Goal: Task Accomplishment & Management: Manage account settings

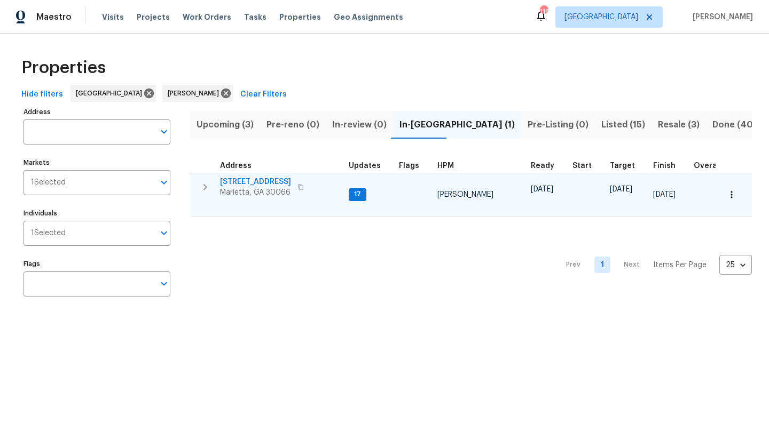
click at [259, 183] on span "692 Suholden Cir" at bounding box center [255, 182] width 71 height 11
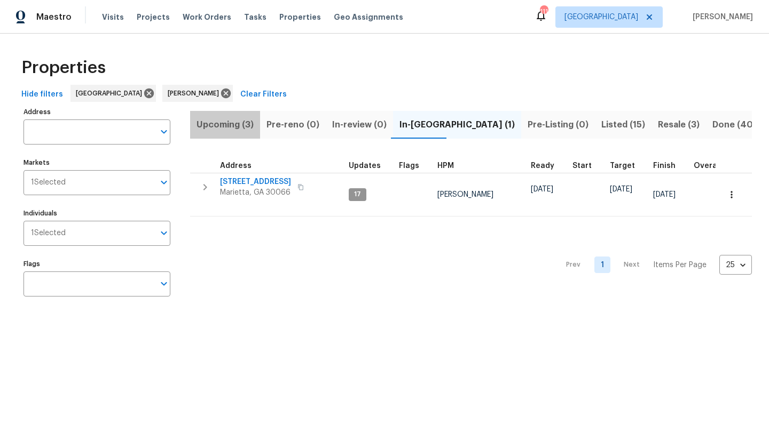
click at [226, 124] on span "Upcoming (3)" at bounding box center [224, 124] width 57 height 15
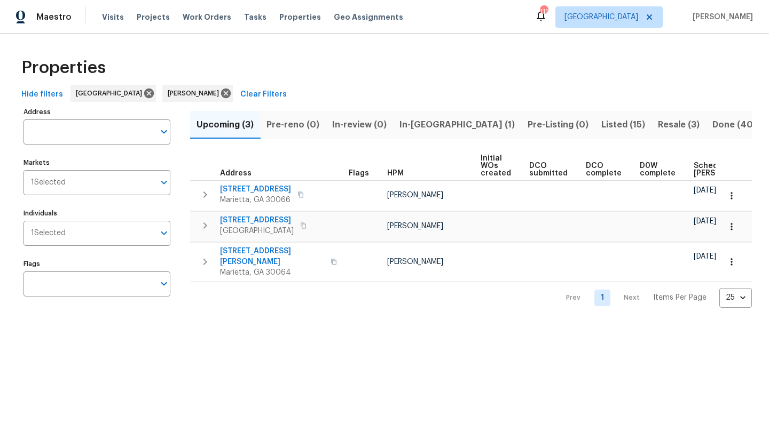
click at [417, 130] on span "In-reno (1)" at bounding box center [456, 124] width 115 height 15
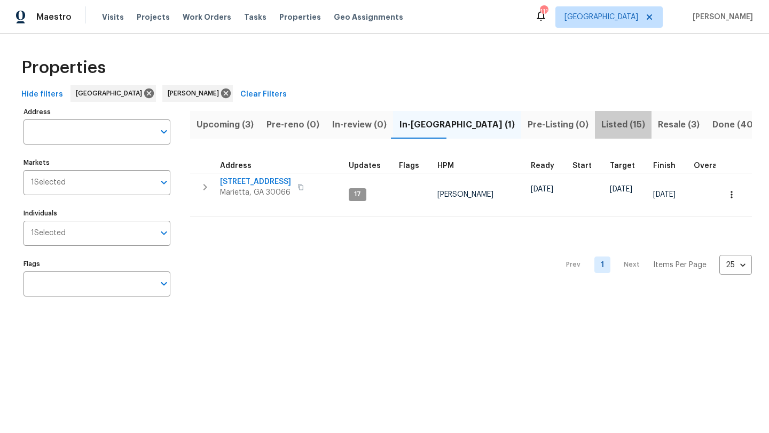
click at [601, 127] on span "Listed (15)" at bounding box center [623, 124] width 44 height 15
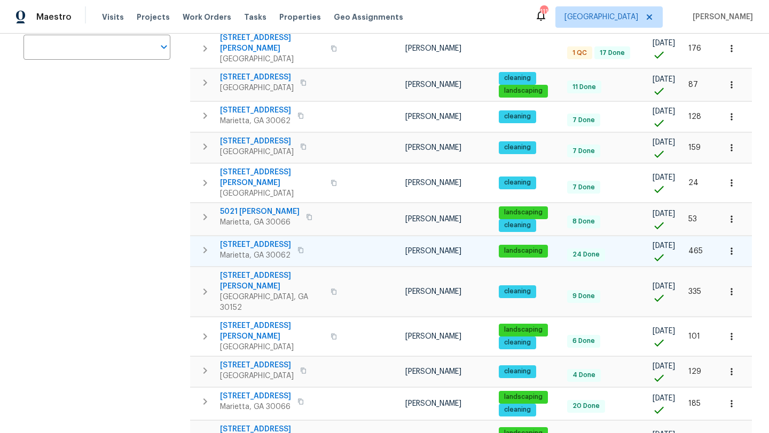
scroll to position [239, 0]
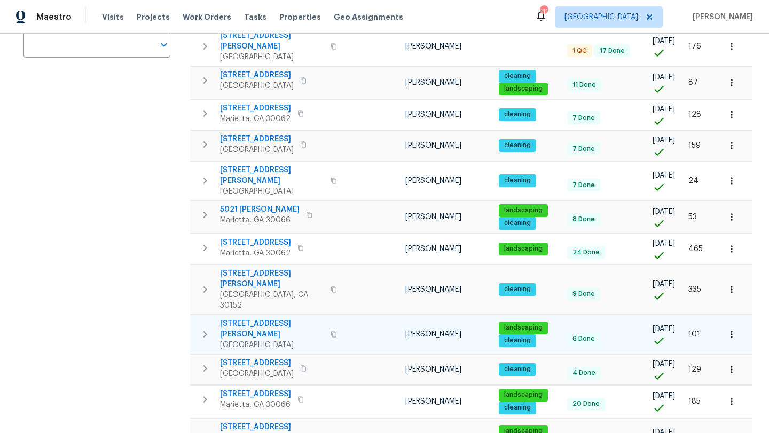
click at [243, 319] on span "58 Hamil Ct NW" at bounding box center [272, 329] width 104 height 21
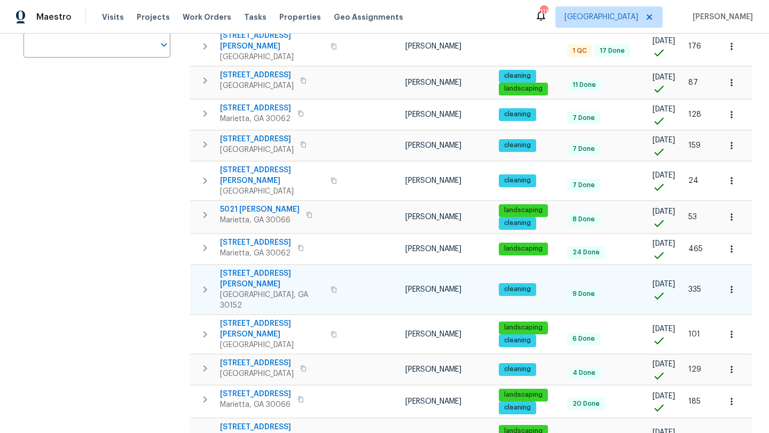
scroll to position [0, 0]
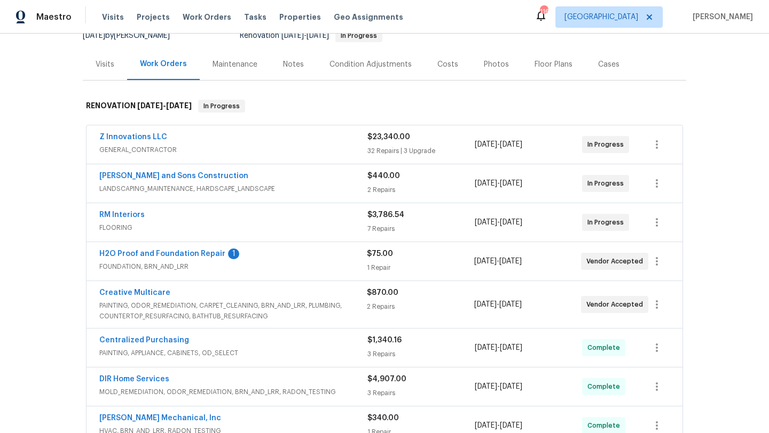
scroll to position [123, 0]
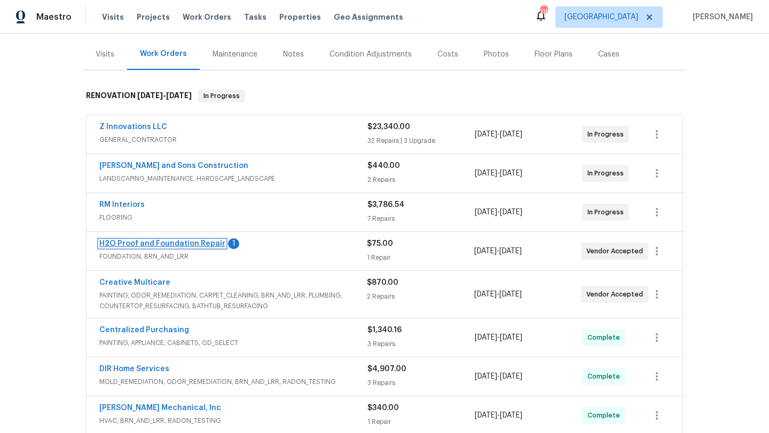
click at [188, 244] on link "H2O Proof and Foundation Repair" at bounding box center [162, 243] width 126 height 7
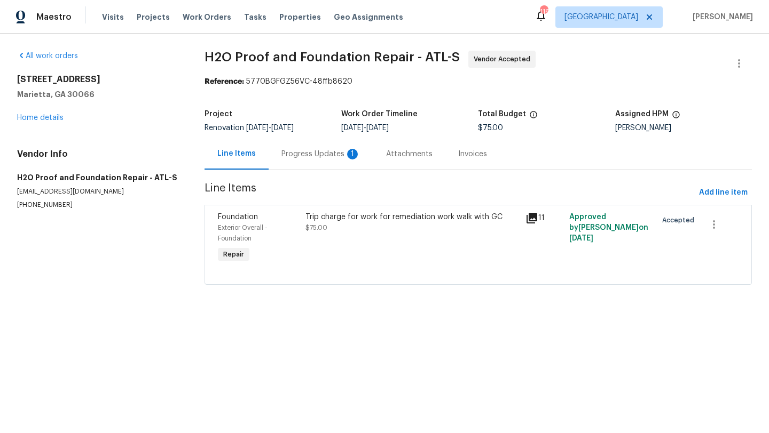
click at [319, 152] on div "Progress Updates 1" at bounding box center [320, 154] width 79 height 11
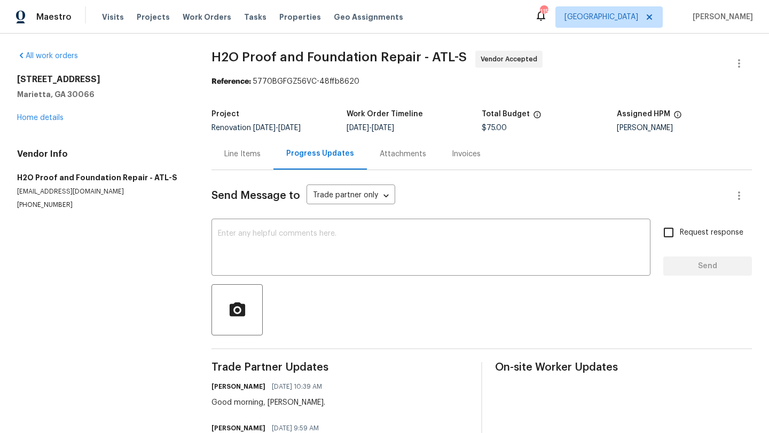
scroll to position [57, 0]
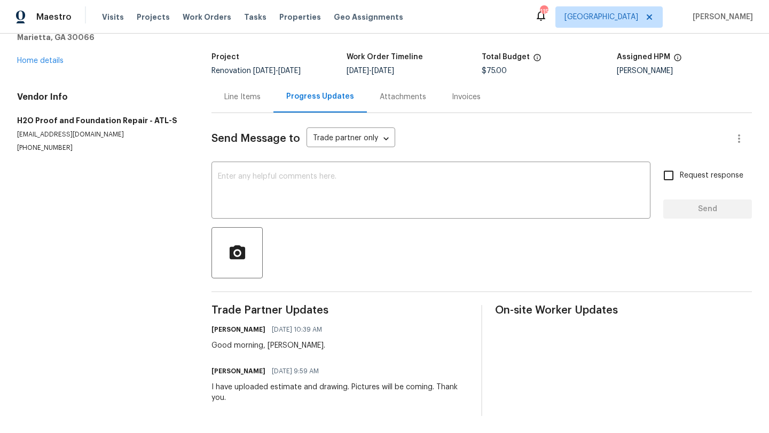
click at [249, 100] on div "Line Items" at bounding box center [242, 97] width 36 height 11
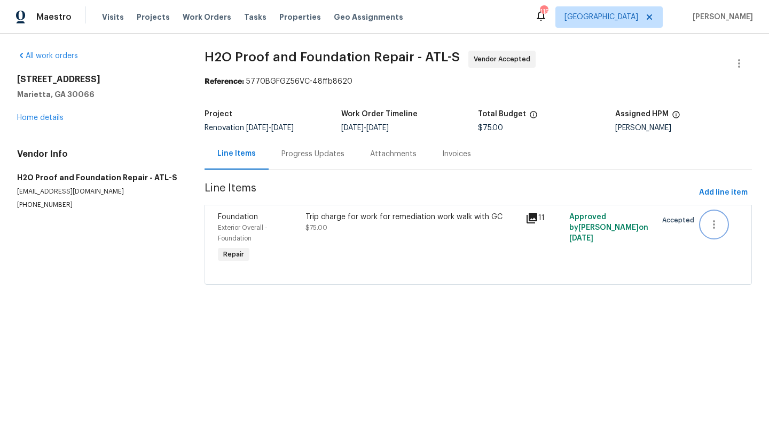
click at [717, 227] on icon "button" at bounding box center [713, 224] width 13 height 13
click at [671, 256] on div at bounding box center [384, 216] width 769 height 433
click at [232, 226] on span "Exterior Overall - Foundation" at bounding box center [243, 233] width 50 height 17
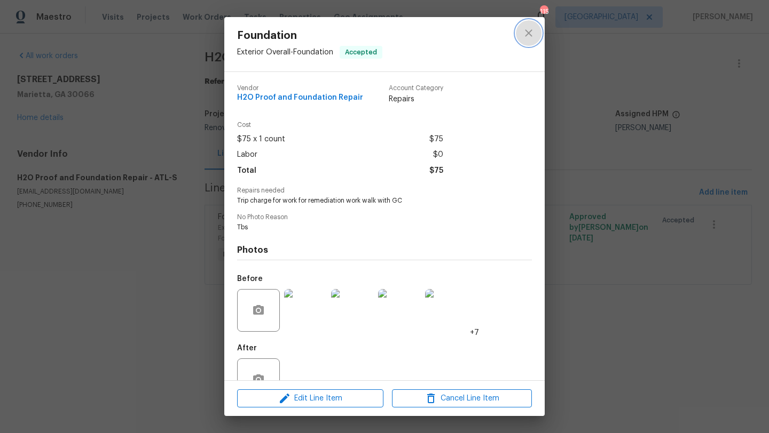
click at [535, 34] on button "close" at bounding box center [529, 33] width 26 height 26
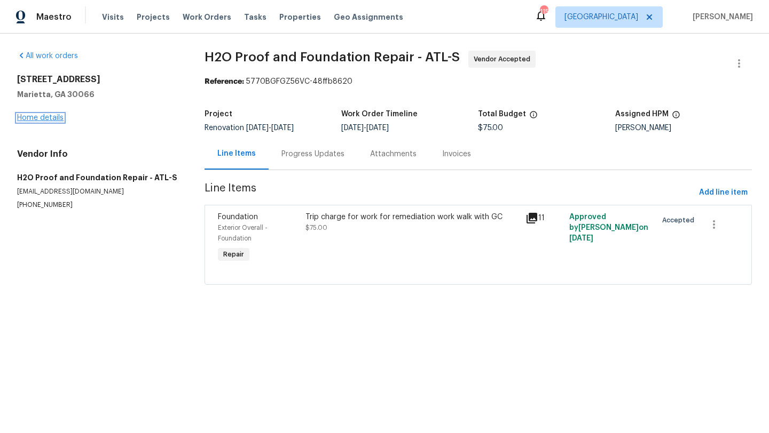
click at [58, 120] on link "Home details" at bounding box center [40, 117] width 46 height 7
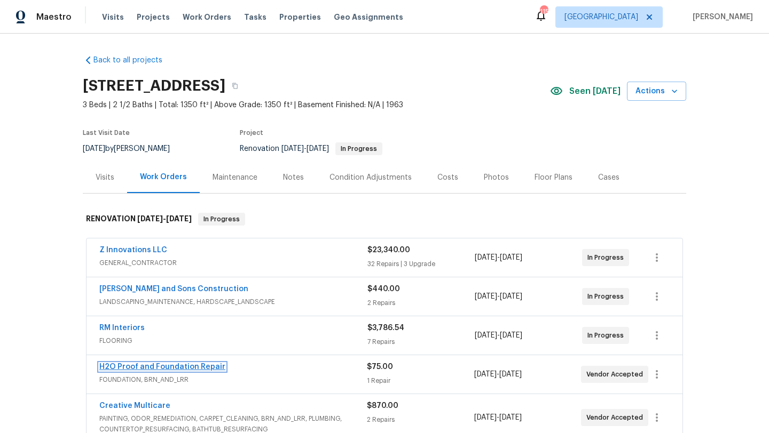
click at [207, 366] on link "H2O Proof and Foundation Repair" at bounding box center [162, 366] width 126 height 7
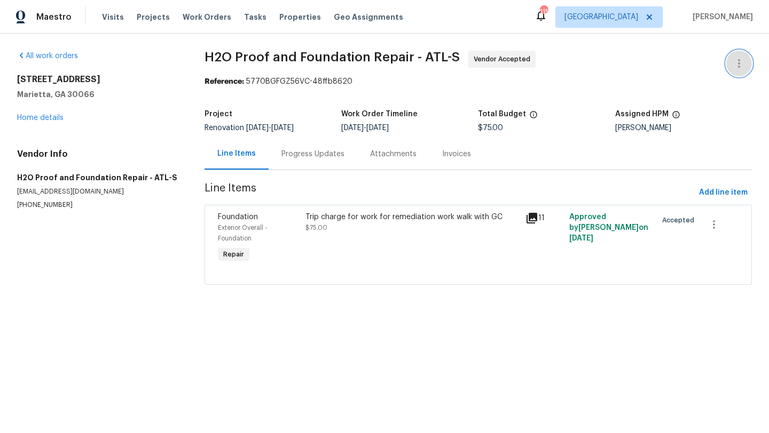
click at [741, 60] on icon "button" at bounding box center [738, 63] width 13 height 13
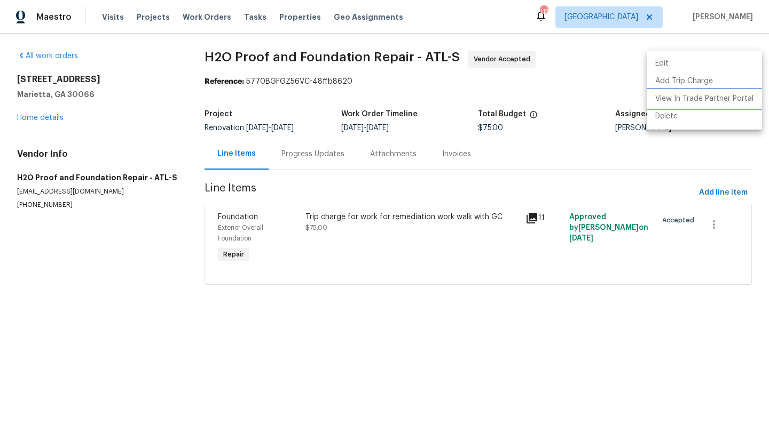
click at [703, 99] on li "View In Trade Partner Portal" at bounding box center [703, 99] width 115 height 18
click at [239, 226] on div at bounding box center [384, 216] width 769 height 433
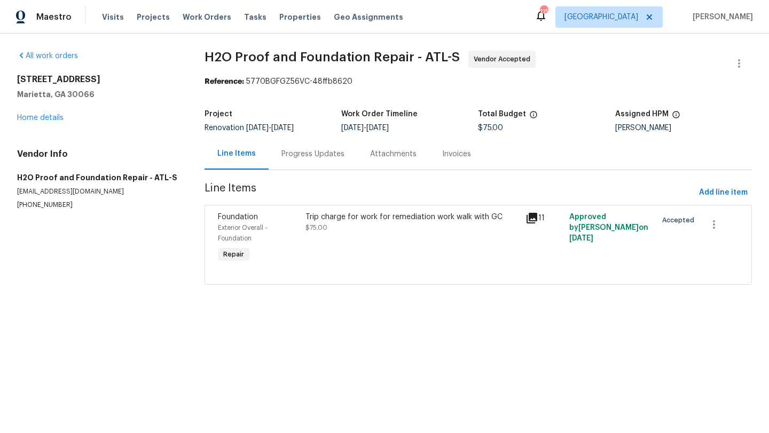
click at [237, 225] on span "Exterior Overall - Foundation" at bounding box center [243, 233] width 50 height 17
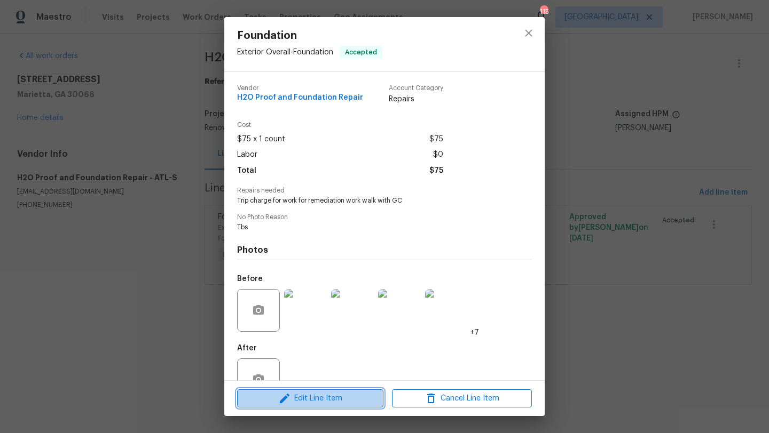
click at [324, 398] on span "Edit Line Item" at bounding box center [310, 398] width 140 height 13
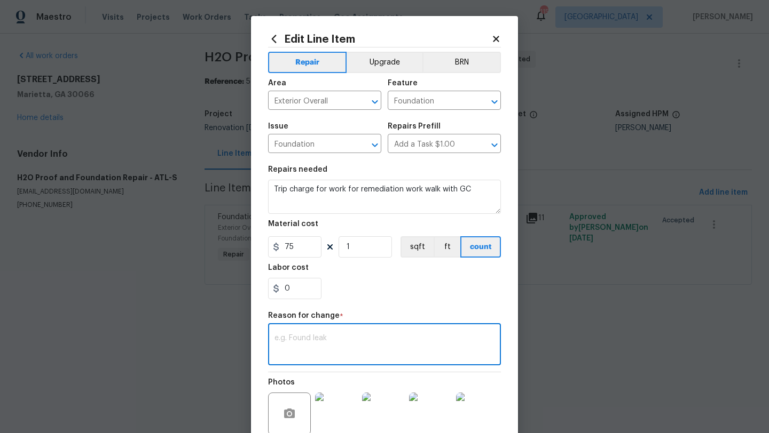
click at [331, 337] on textarea at bounding box center [384, 346] width 220 height 22
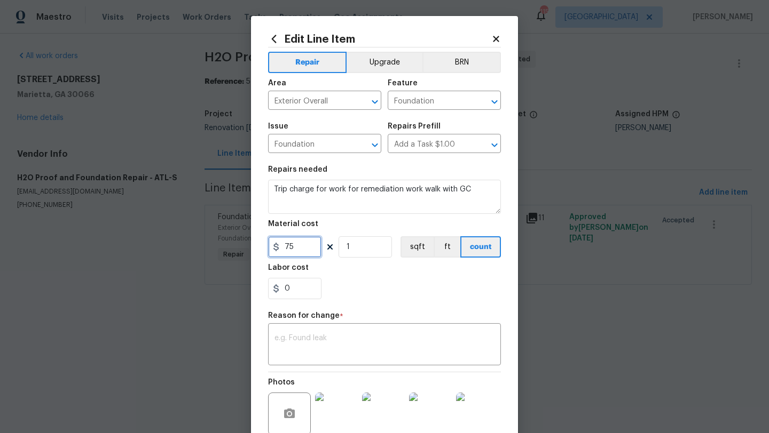
click at [303, 244] on input "75" at bounding box center [294, 246] width 53 height 21
type input "10500"
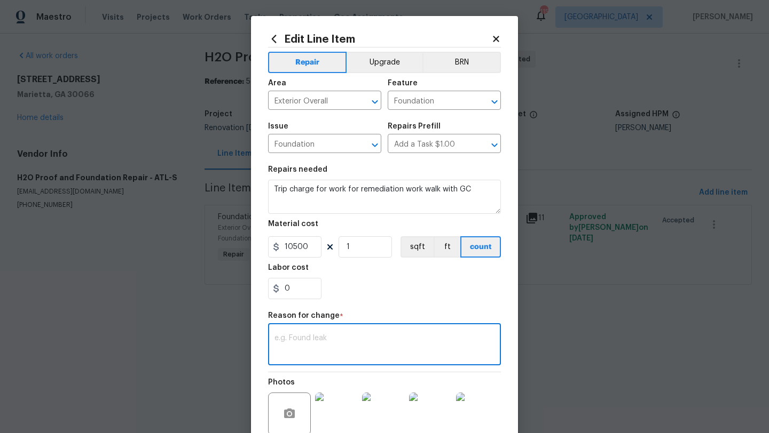
click at [320, 336] on textarea at bounding box center [384, 346] width 220 height 22
click at [337, 352] on textarea "H20 called me this morning stating after further discussion while in office the…" at bounding box center [384, 346] width 220 height 22
click at [337, 347] on textarea "H20 called me this morning stating after further discussion while in office the…" at bounding box center [384, 346] width 220 height 22
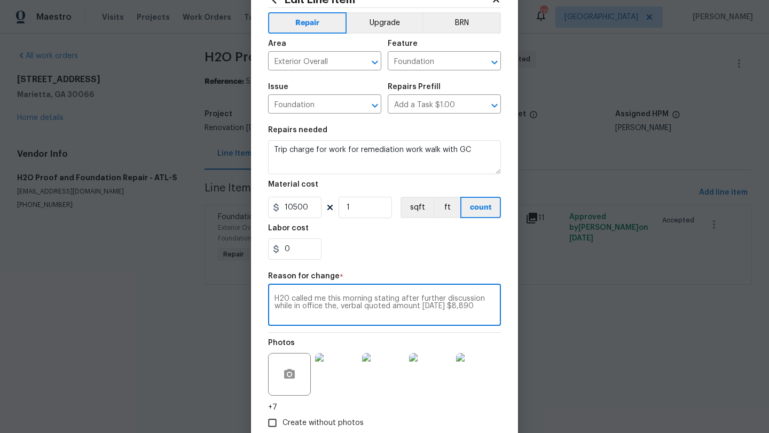
scroll to position [40, 0]
click at [483, 308] on textarea "H20 called me this morning stating after further discussion while in office the…" at bounding box center [384, 306] width 220 height 22
click at [341, 309] on textarea "H20 called me this morning stating after further discussion while in office the…" at bounding box center [384, 306] width 220 height 22
click at [367, 314] on textarea "H20 called me this morning stating after further discussion while in office tha…" at bounding box center [384, 306] width 220 height 22
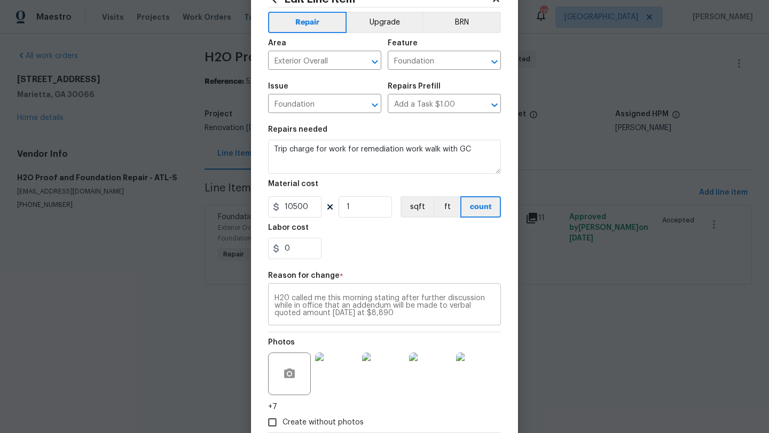
click at [405, 318] on div "H20 called me this morning stating after further discussion while in office tha…" at bounding box center [384, 305] width 233 height 39
click at [403, 313] on textarea "H20 called me this morning stating after further discussion while in office tha…" at bounding box center [384, 306] width 220 height 22
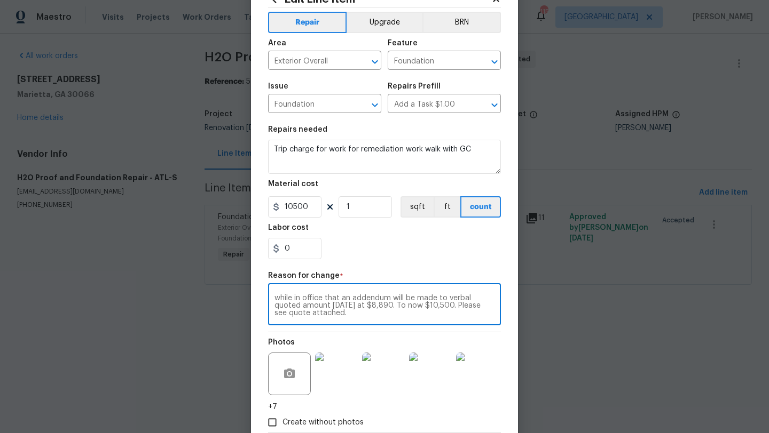
scroll to position [0, 0]
click at [402, 307] on textarea "H20 called me this morning stating after further discussion while in office tha…" at bounding box center [384, 306] width 220 height 22
click at [389, 307] on textarea "H20 called me this morning stating after further discussion while in office tha…" at bounding box center [384, 306] width 220 height 22
click at [386, 307] on textarea "H20 called me this morning stating after further discussion while in office tha…" at bounding box center [384, 306] width 220 height 22
click at [405, 315] on textarea "H20 called me this morning stating after further discussion while in office tha…" at bounding box center [384, 306] width 220 height 22
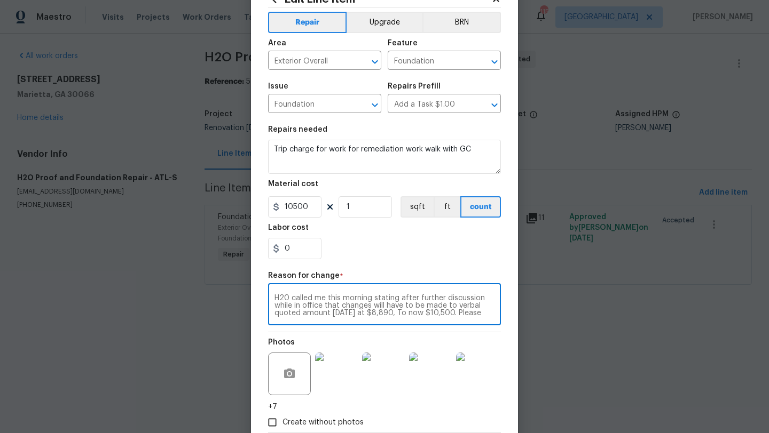
click at [409, 314] on textarea "H20 called me this morning stating after further discussion while in office tha…" at bounding box center [384, 306] width 220 height 22
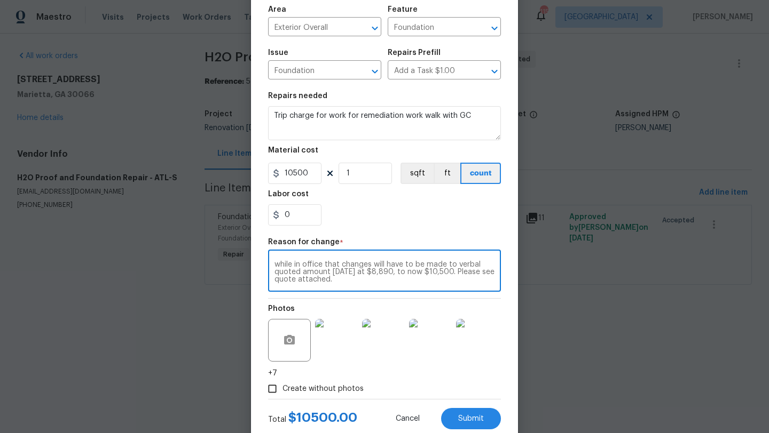
scroll to position [104, 0]
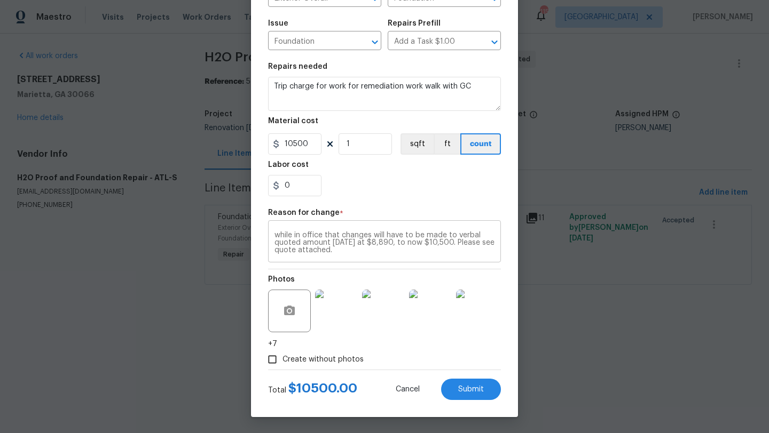
click at [274, 254] on div "H20 called me this morning stating after further discussion while in office tha…" at bounding box center [384, 242] width 233 height 39
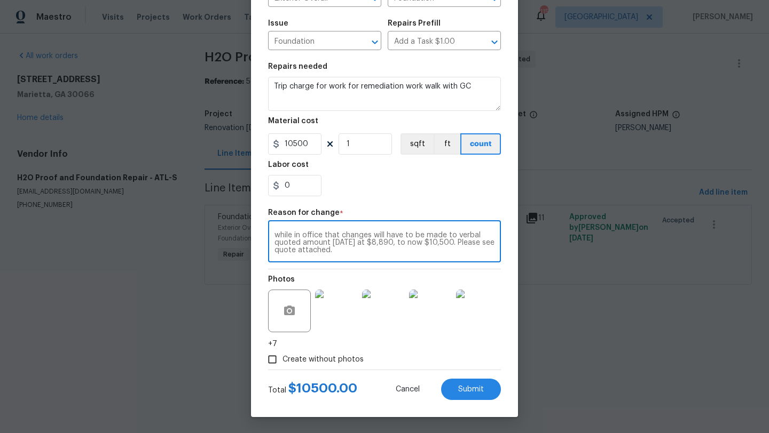
click at [275, 252] on textarea "H20 called me this morning stating after further discussion while in office tha…" at bounding box center [384, 243] width 220 height 22
type textarea "H20 called me this morning stating after further discussion while in office tha…"
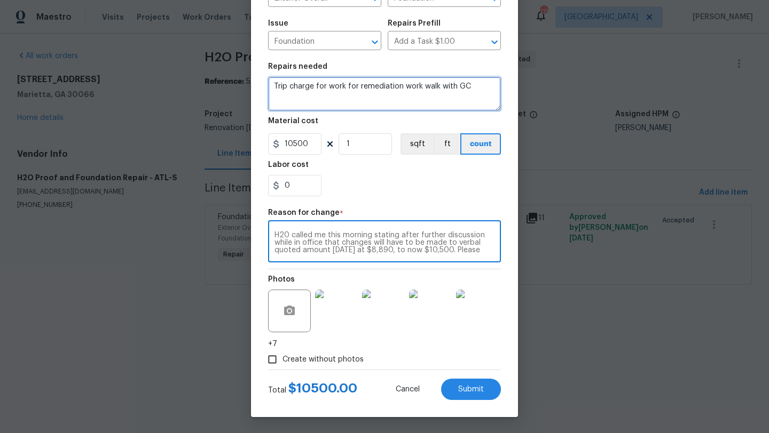
click at [268, 88] on textarea "Trip charge for work for remediation work walk with GC" at bounding box center [384, 94] width 233 height 34
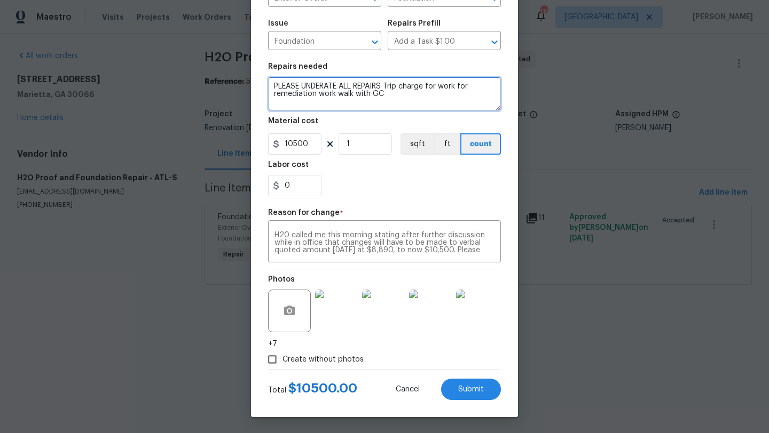
click at [328, 86] on textarea "PLEASE UNDERATE ALL REPAIRS Trip charge for work for remediation work walk with…" at bounding box center [384, 94] width 233 height 34
click at [345, 85] on textarea "PLEASE UNDERTATE ALL REPAIRS Trip charge for work for remediation work walk wit…" at bounding box center [384, 94] width 233 height 34
click at [392, 89] on textarea "PLEASE UNDERTAKE ALL REPAIRS Trip charge for work for remediation work walk wit…" at bounding box center [384, 94] width 233 height 34
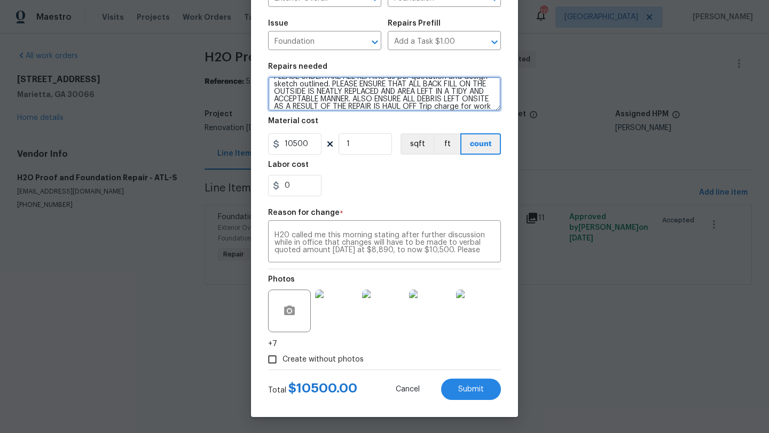
scroll to position [22, 0]
drag, startPoint x: 451, startPoint y: 105, endPoint x: 463, endPoint y: 118, distance: 18.1
click at [463, 118] on section "Repairs needed PLEASE UNDERTAKE ALL REPAIRS as per quotation and design sketch …" at bounding box center [384, 130] width 233 height 146
click at [432, 102] on textarea "PLEASE UNDERTAKE ALL REPAIRS as per quotation and design sketch outlined. PLEAS…" at bounding box center [384, 94] width 233 height 34
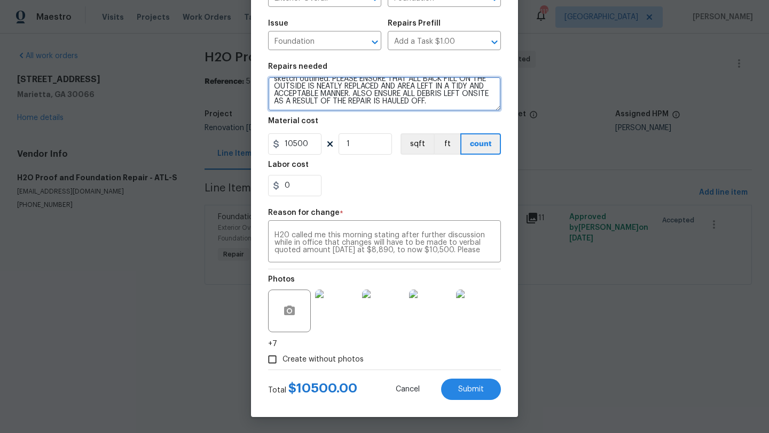
scroll to position [0, 0]
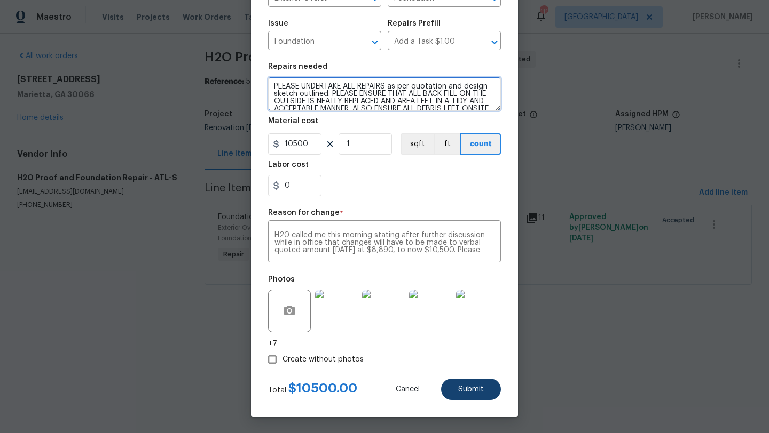
type textarea "PLEASE UNDERTAKE ALL REPAIRS as per quotation and design sketch outlined. PLEAS…"
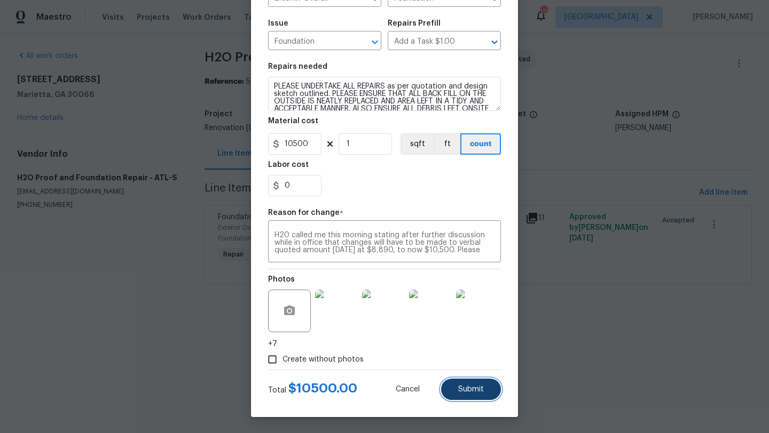
click at [467, 386] on span "Submit" at bounding box center [471, 390] width 26 height 8
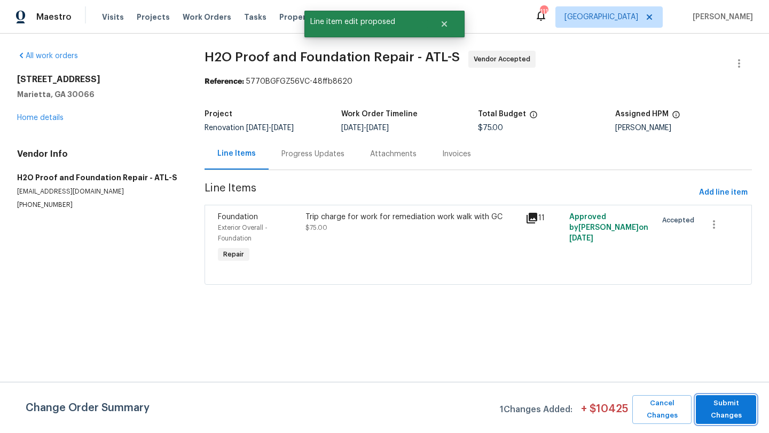
click at [714, 412] on span "Submit Changes" at bounding box center [726, 410] width 50 height 25
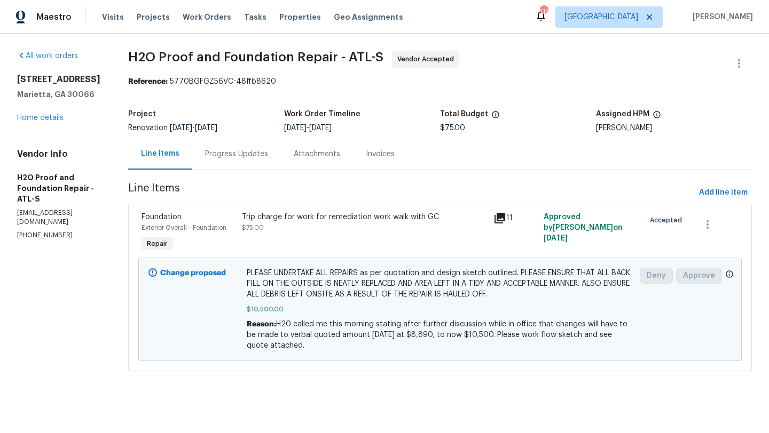
click at [220, 157] on div "Progress Updates" at bounding box center [236, 154] width 63 height 11
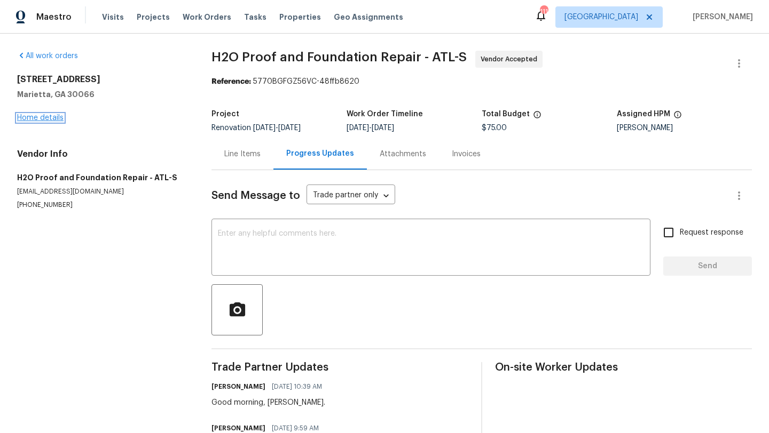
click at [58, 117] on link "Home details" at bounding box center [40, 117] width 46 height 7
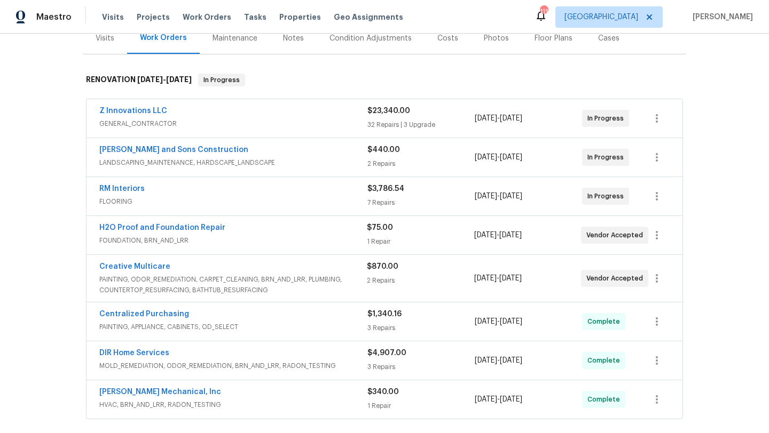
scroll to position [140, 0]
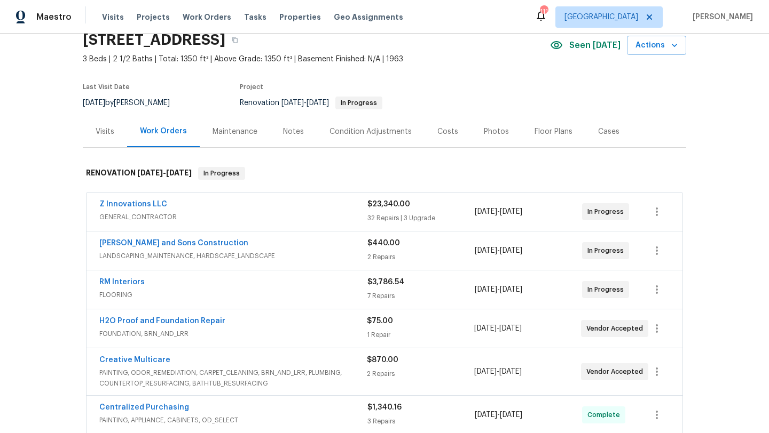
click at [437, 131] on div "Costs" at bounding box center [447, 131] width 21 height 11
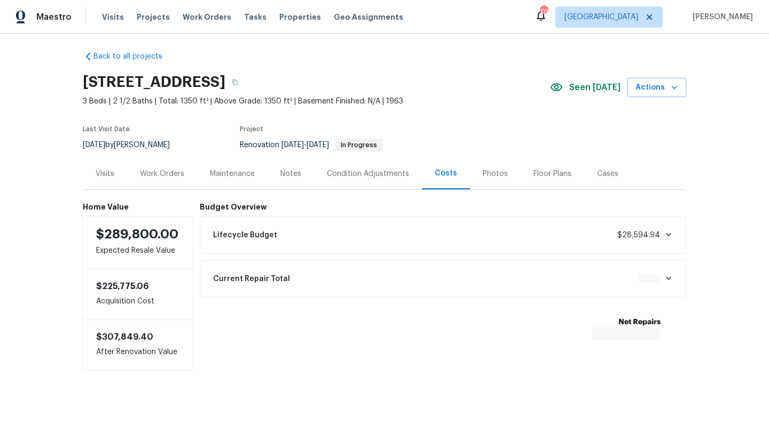
scroll to position [6, 0]
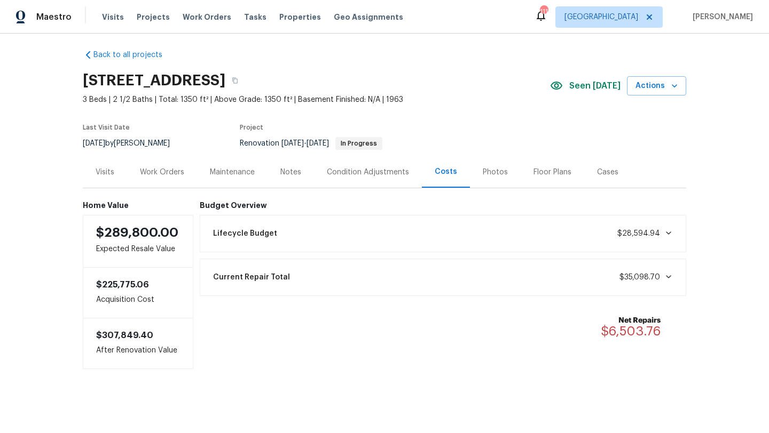
click at [106, 170] on div "Visits" at bounding box center [105, 172] width 19 height 11
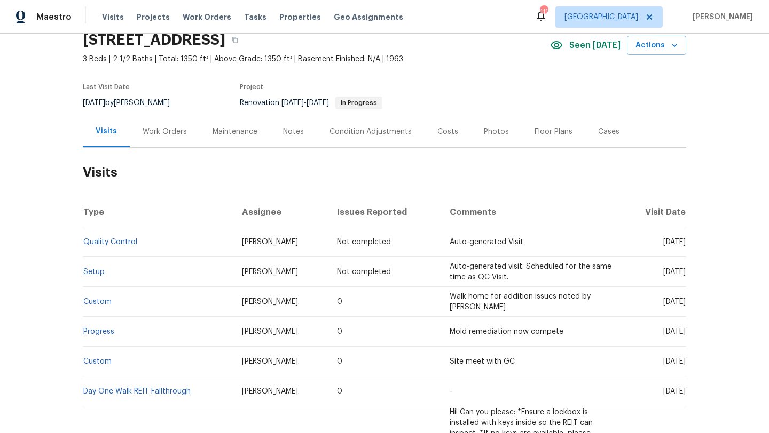
click at [162, 130] on div "Work Orders" at bounding box center [164, 131] width 44 height 11
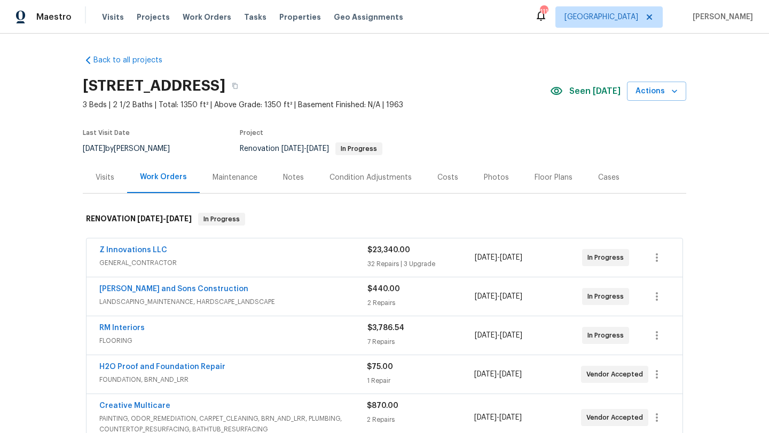
click at [445, 180] on div "Costs" at bounding box center [447, 177] width 21 height 11
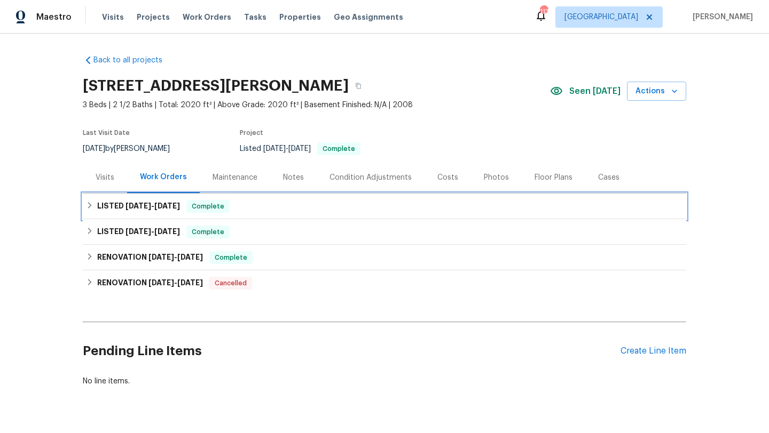
click at [173, 203] on span "8/14/25" at bounding box center [167, 205] width 26 height 7
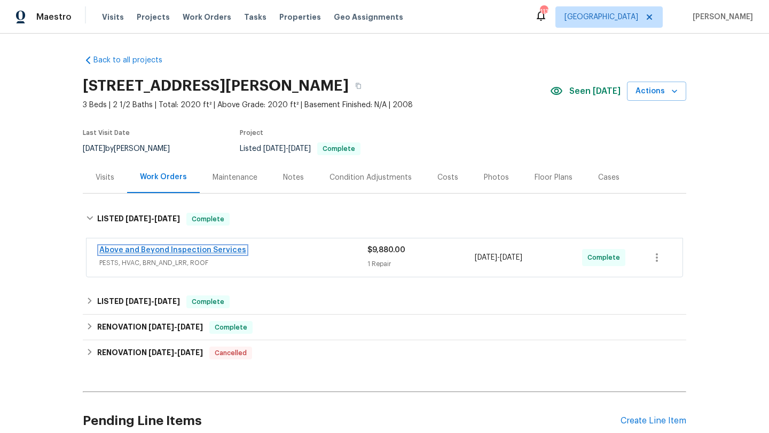
click at [189, 248] on link "Above and Beyond Inspection Services" at bounding box center [172, 250] width 147 height 7
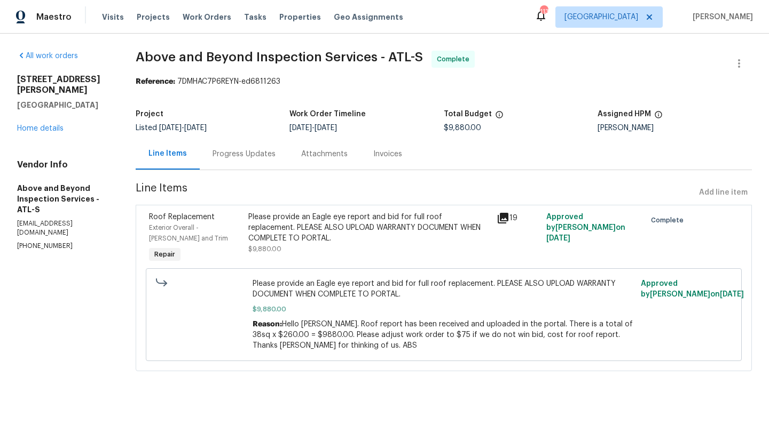
click at [260, 152] on div "Progress Updates" at bounding box center [243, 154] width 63 height 11
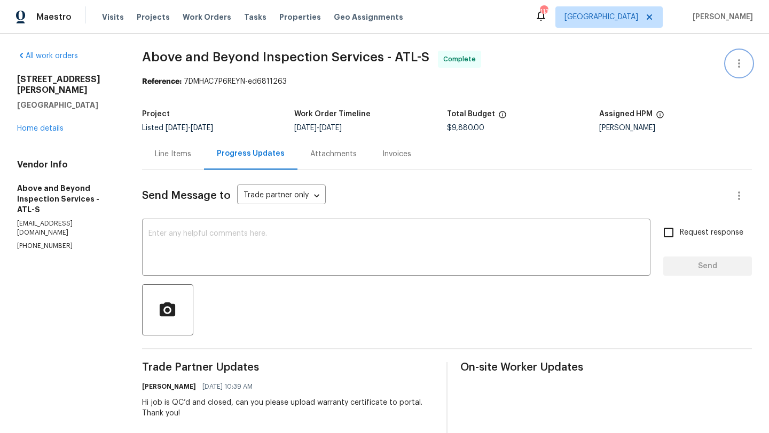
click at [740, 64] on icon "button" at bounding box center [738, 63] width 13 height 13
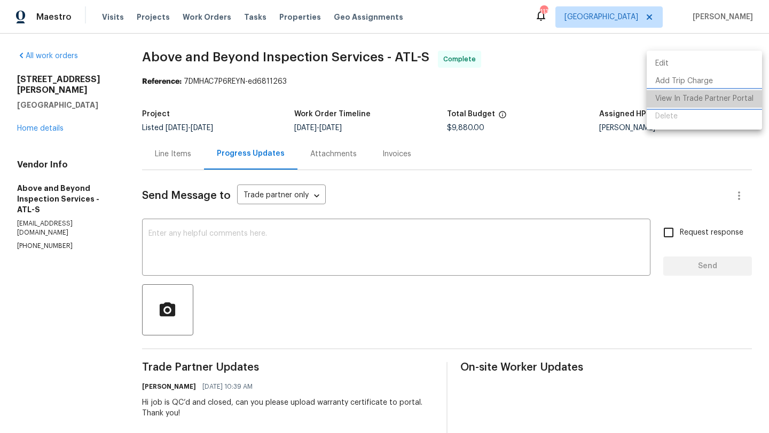
click at [714, 95] on li "View In Trade Partner Portal" at bounding box center [703, 99] width 115 height 18
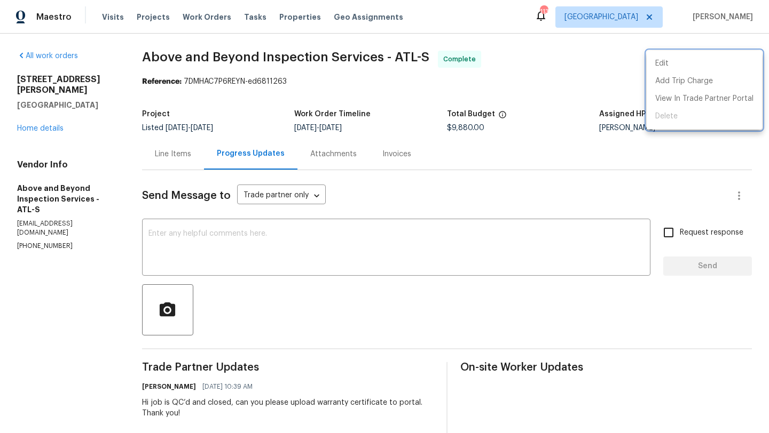
click at [58, 120] on div at bounding box center [384, 216] width 769 height 433
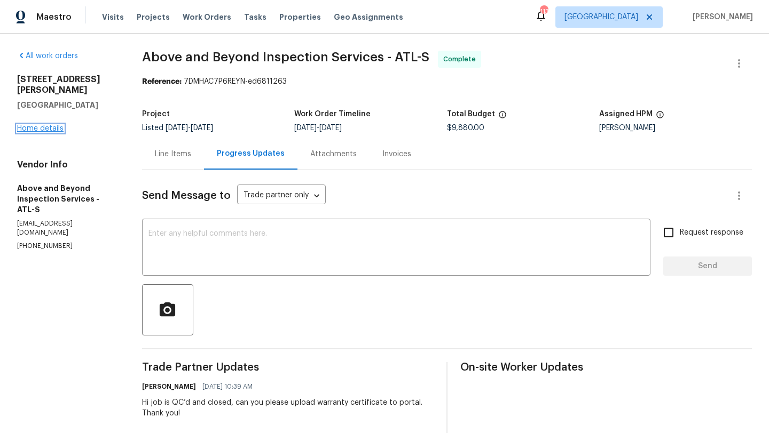
click at [45, 125] on link "Home details" at bounding box center [40, 128] width 46 height 7
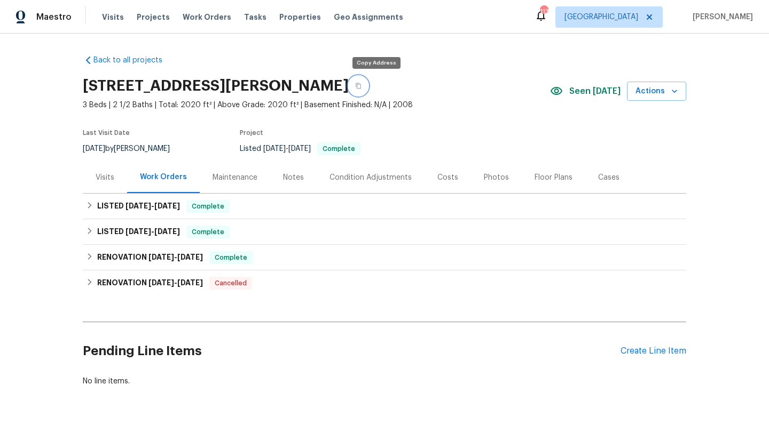
click at [368, 86] on button "button" at bounding box center [357, 85] width 19 height 19
click at [368, 81] on button "button" at bounding box center [357, 85] width 19 height 19
click at [279, 175] on div "Notes" at bounding box center [293, 177] width 46 height 31
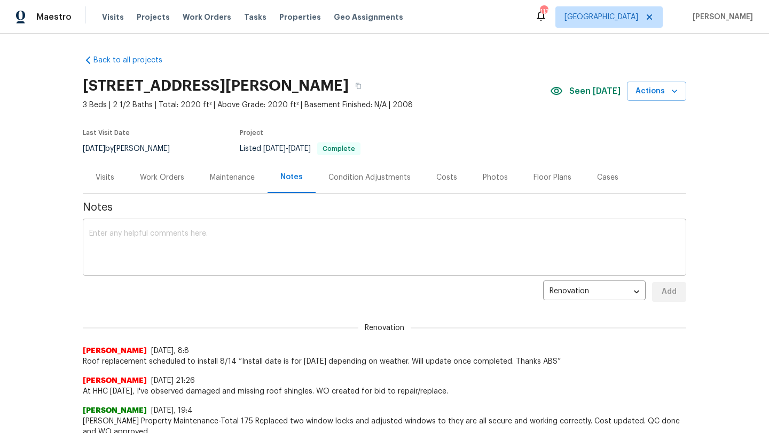
click at [201, 240] on textarea at bounding box center [384, 248] width 590 height 37
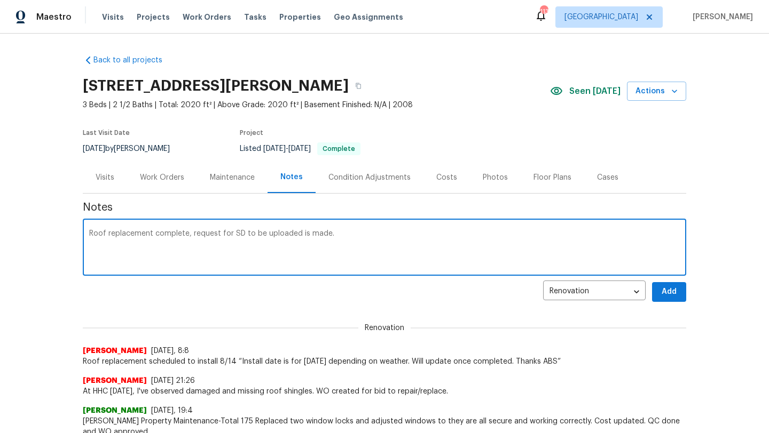
paste textarea "https://opendoor.atlassian.net/servicedesk/customer/portal/6/HSR-706282?created…"
click at [297, 233] on textarea "Roof replacement complete, request for SD to be uploaded is made. https://opend…" at bounding box center [384, 248] width 590 height 37
type textarea "Roof replacement complete, request for SD to be updated is made. https://opendo…"
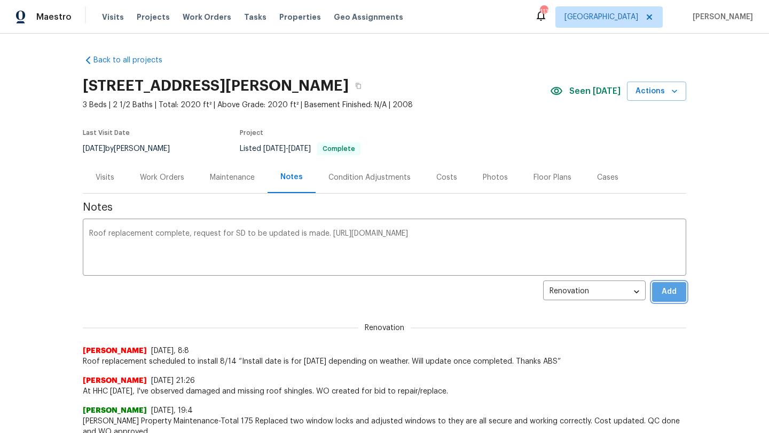
click at [670, 291] on span "Add" at bounding box center [668, 292] width 17 height 13
